Goal: Information Seeking & Learning: Learn about a topic

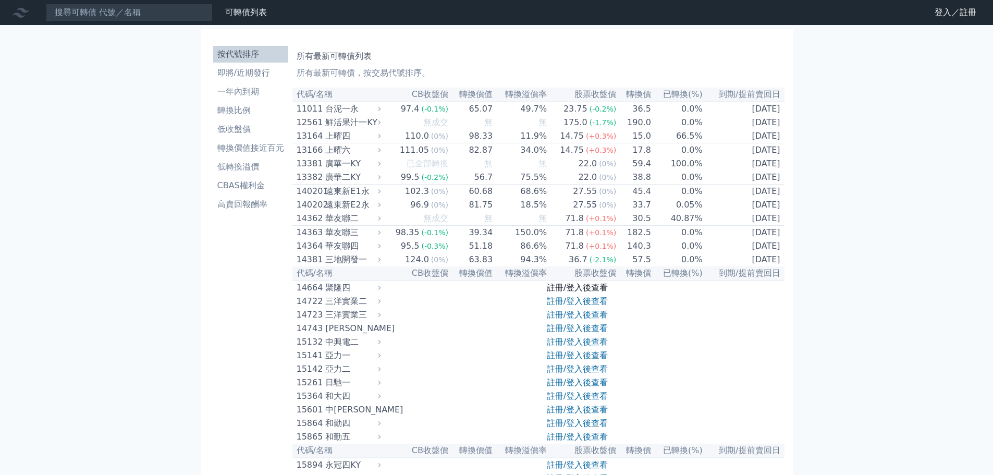
click at [583, 292] on link "註冊/登入後查看" at bounding box center [577, 287] width 61 height 10
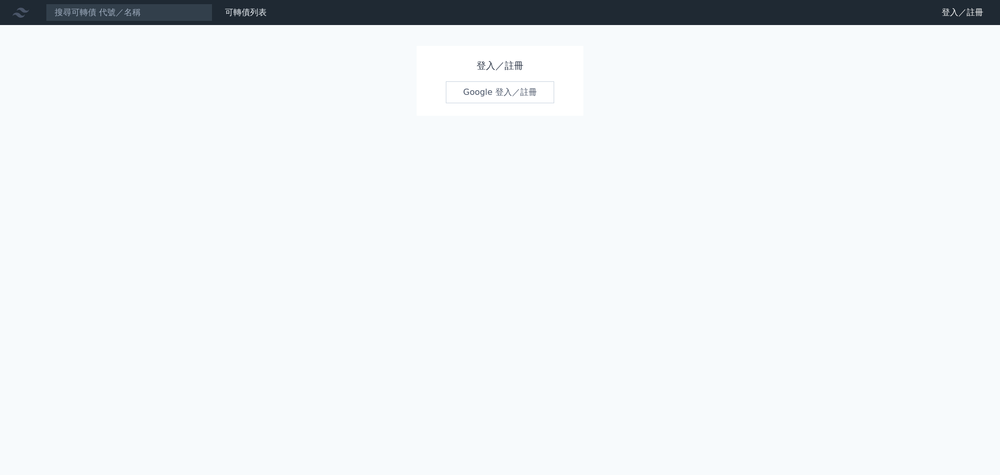
click at [499, 86] on link "Google 登入／註冊" at bounding box center [500, 92] width 108 height 22
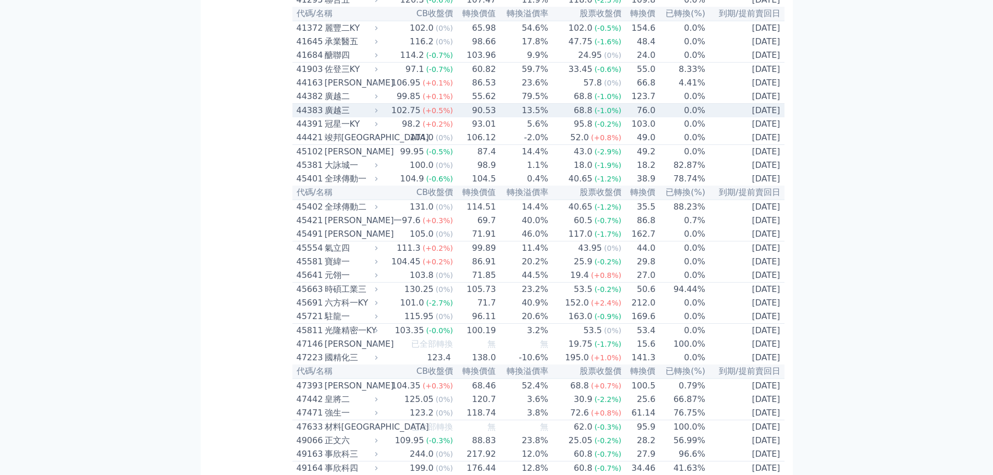
scroll to position [2449, 0]
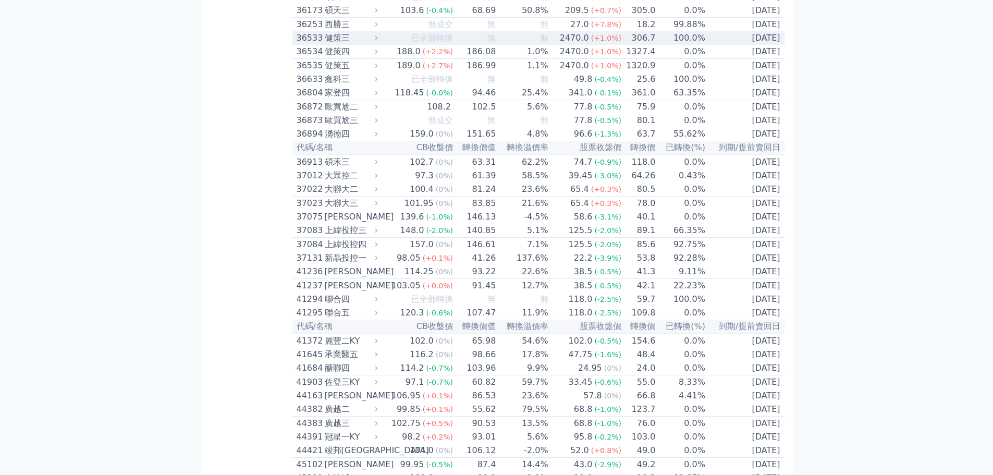
click at [400, 45] on td "已全部轉換" at bounding box center [416, 38] width 73 height 14
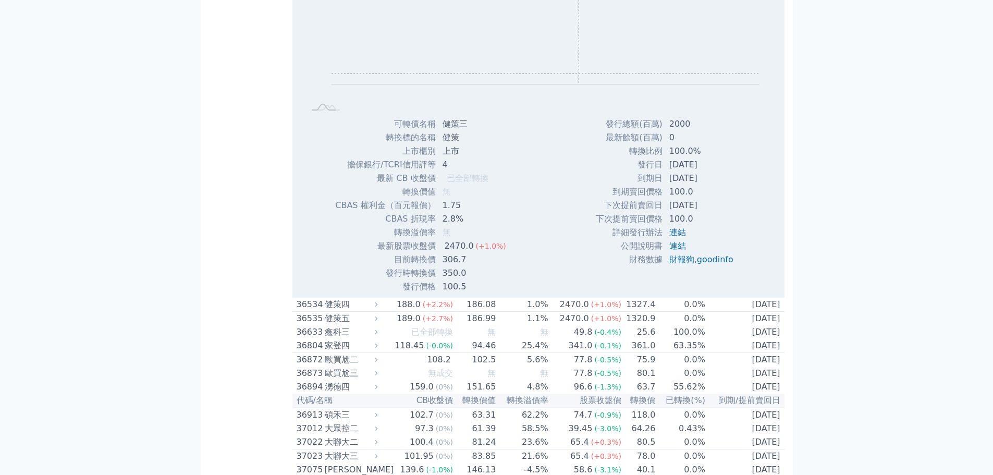
scroll to position [2605, 0]
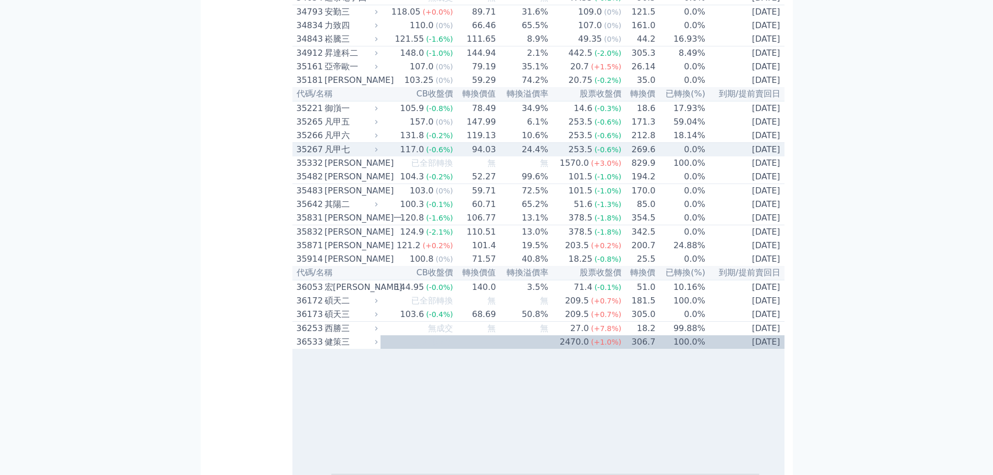
scroll to position [2136, 0]
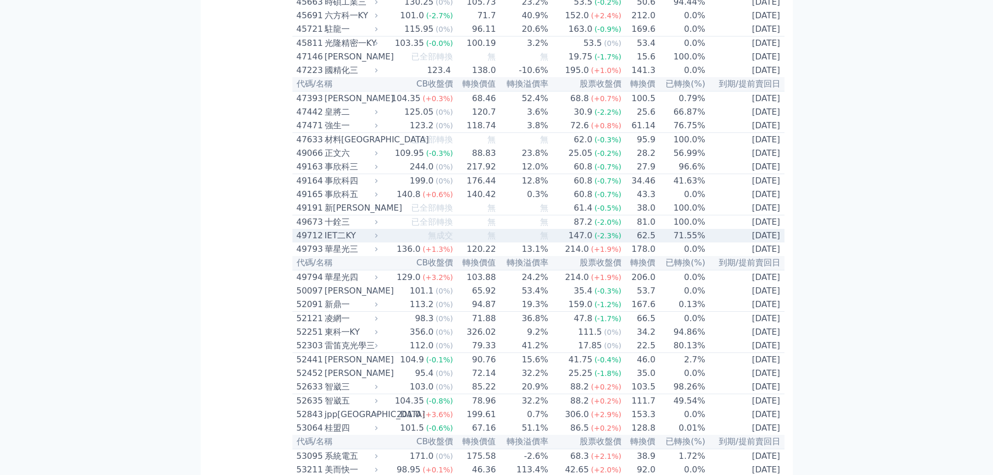
scroll to position [3387, 0]
